Goal: Information Seeking & Learning: Learn about a topic

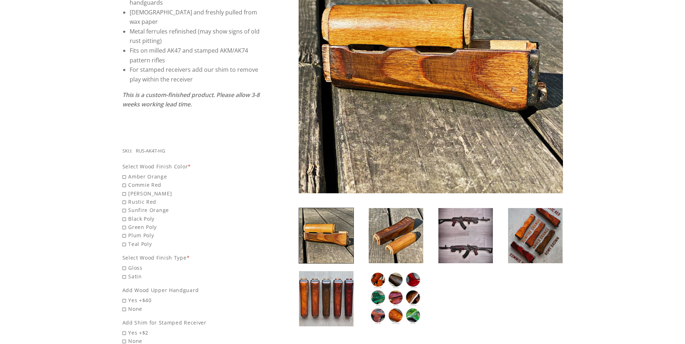
scroll to position [180, 0]
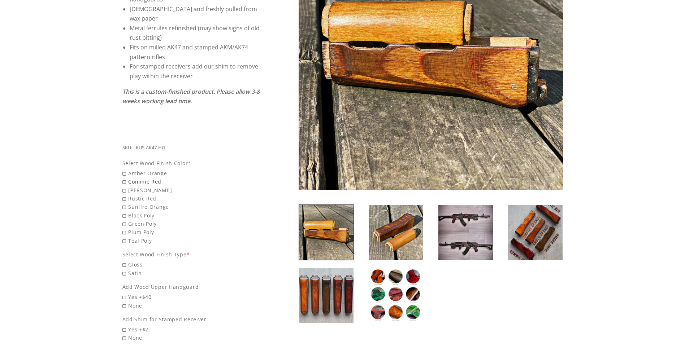
click at [124, 178] on span "Commie Red" at bounding box center [191, 182] width 138 height 8
click at [124, 178] on input "Commie Red" at bounding box center [172, 178] width 101 height 0
radio input "true"
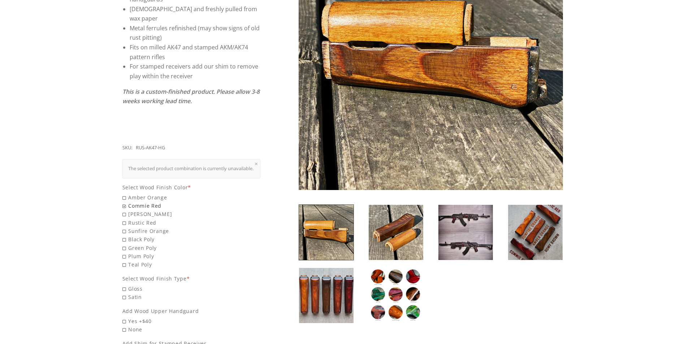
click at [127, 203] on span "Commie Red" at bounding box center [191, 206] width 138 height 8
click at [127, 202] on input "Commie Red" at bounding box center [172, 202] width 101 height 0
click at [528, 248] on img at bounding box center [535, 232] width 54 height 55
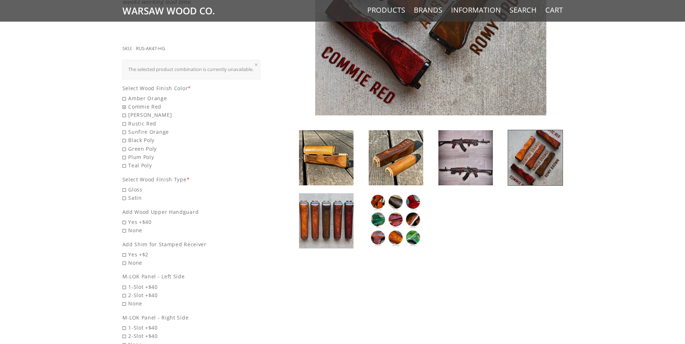
scroll to position [289, 0]
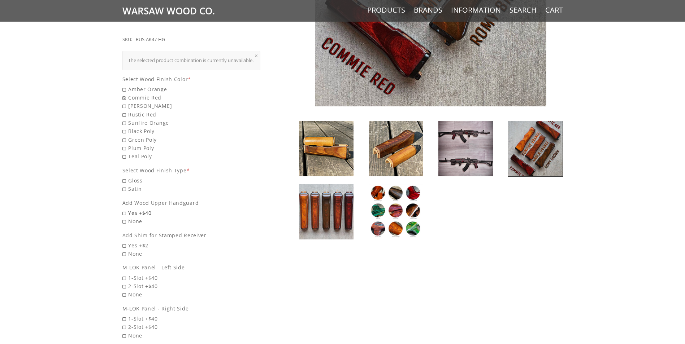
click at [129, 209] on span "Yes +$40" at bounding box center [191, 213] width 138 height 8
click at [129, 209] on input "Yes +$40" at bounding box center [172, 209] width 101 height 0
radio input "true"
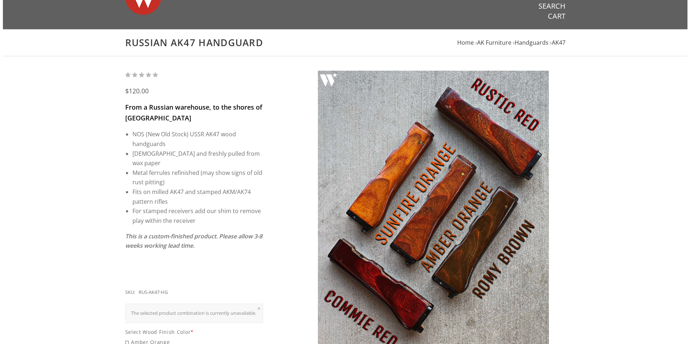
scroll to position [0, 0]
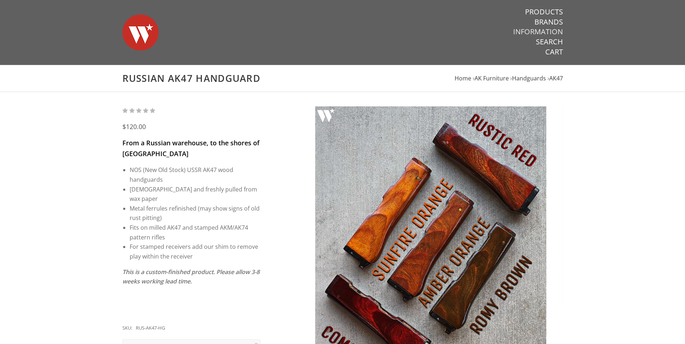
click at [543, 30] on link "Information" at bounding box center [538, 31] width 50 height 9
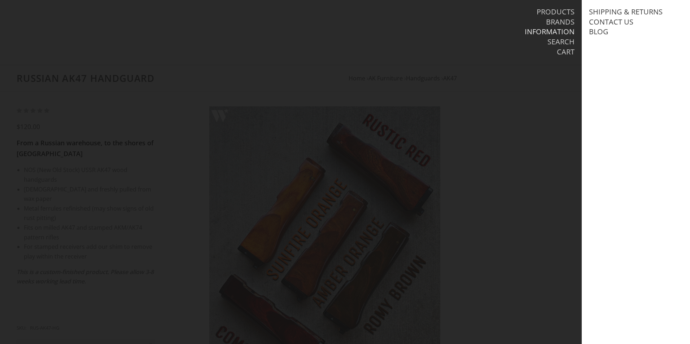
click at [419, 41] on li "Search" at bounding box center [475, 42] width 200 height 10
click at [593, 31] on link "Blog" at bounding box center [598, 31] width 19 height 9
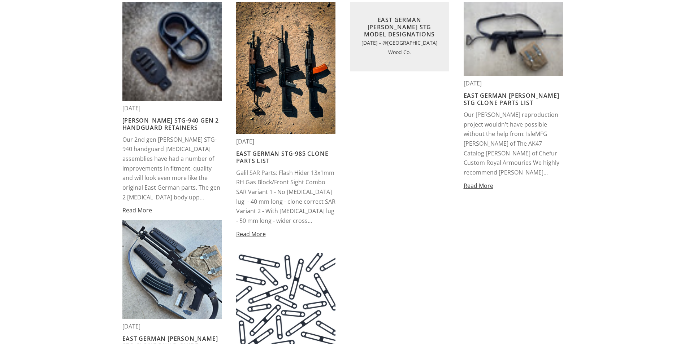
scroll to position [253, 0]
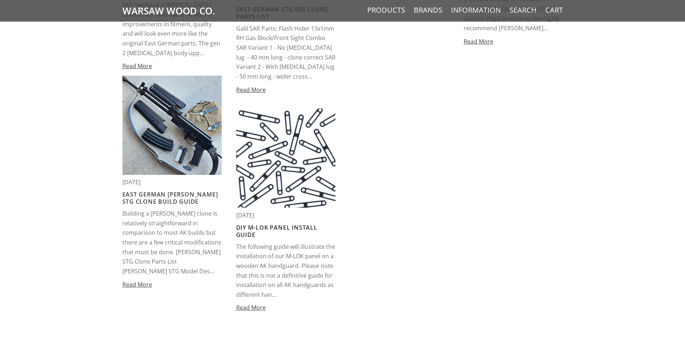
click at [283, 228] on link "DIY M-LOK Panel Install Guide" at bounding box center [276, 231] width 81 height 15
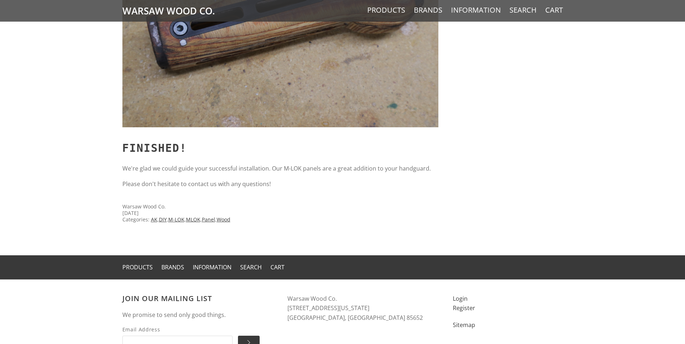
scroll to position [5276, 0]
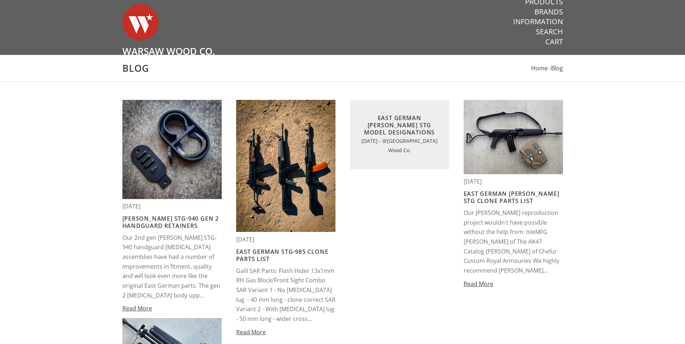
scroll to position [253, 0]
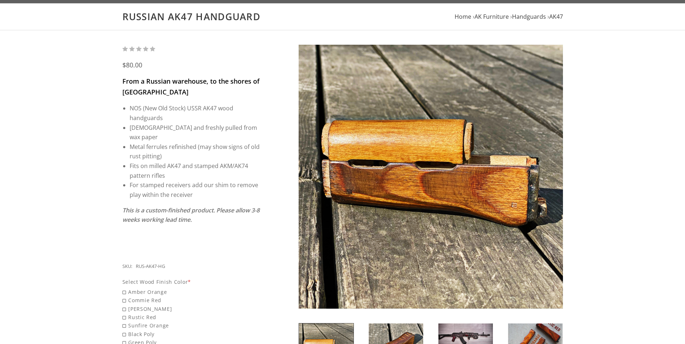
scroll to position [180, 0]
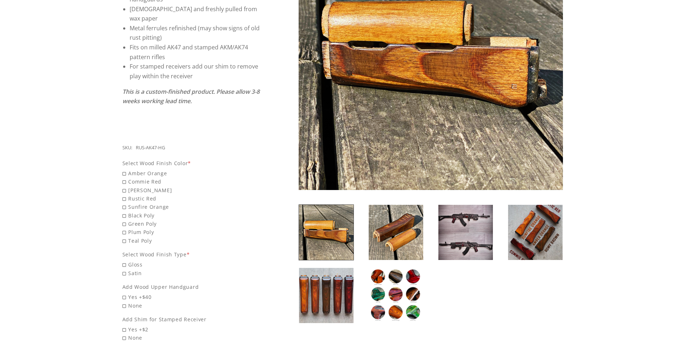
click at [557, 239] on img at bounding box center [535, 232] width 54 height 55
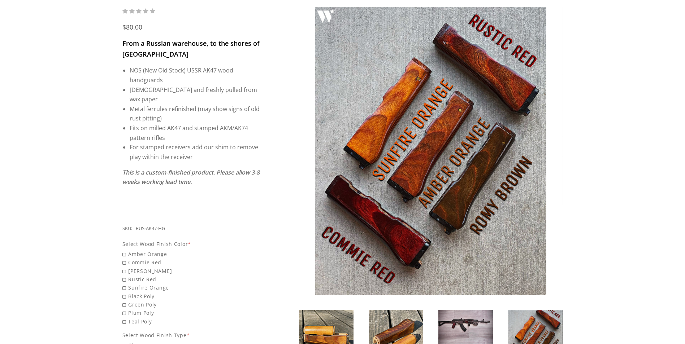
scroll to position [108, 0]
